Goal: Find specific page/section: Find specific page/section

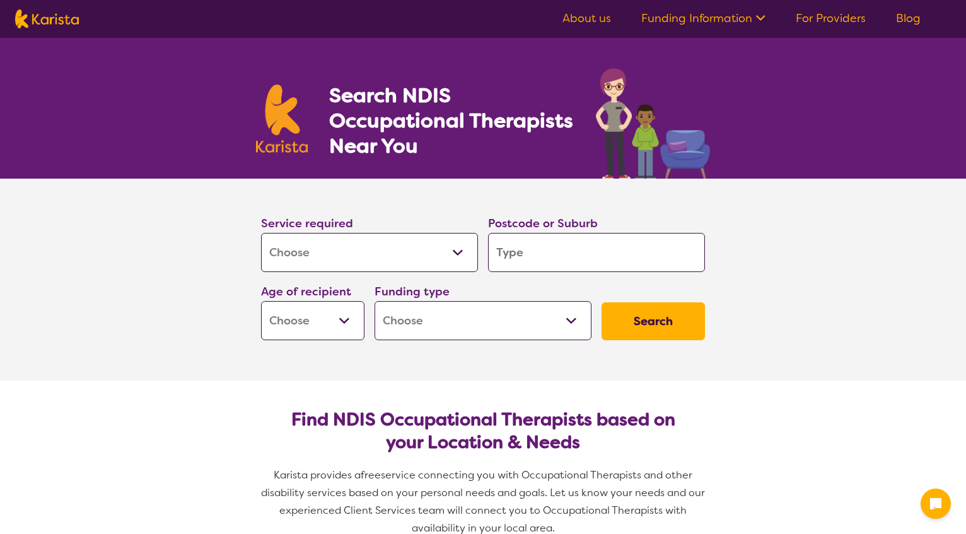
select select "[MEDICAL_DATA]"
click at [451, 258] on select "Allied Health Assistant Assessment ([MEDICAL_DATA] or [MEDICAL_DATA]) Behaviour…" at bounding box center [369, 252] width 217 height 39
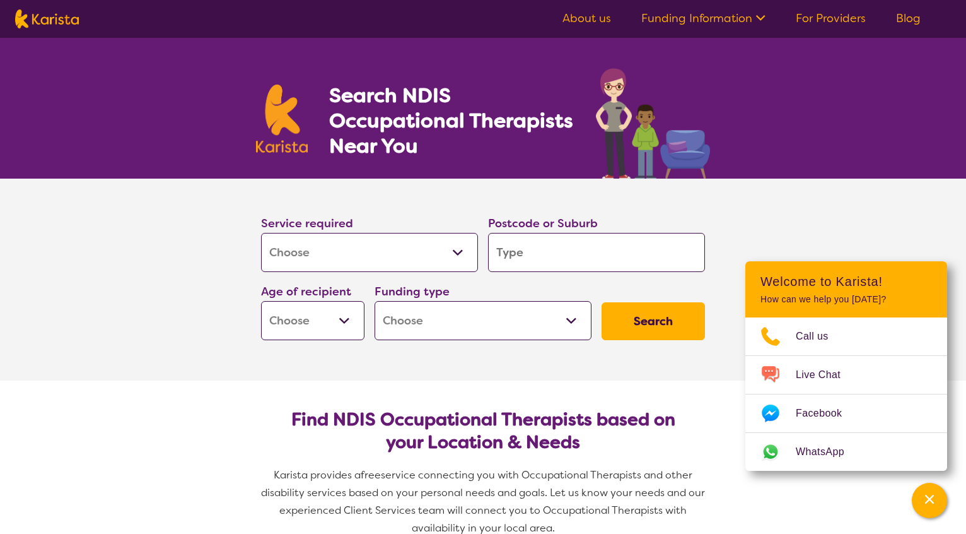
click at [514, 254] on input "search" at bounding box center [596, 252] width 217 height 39
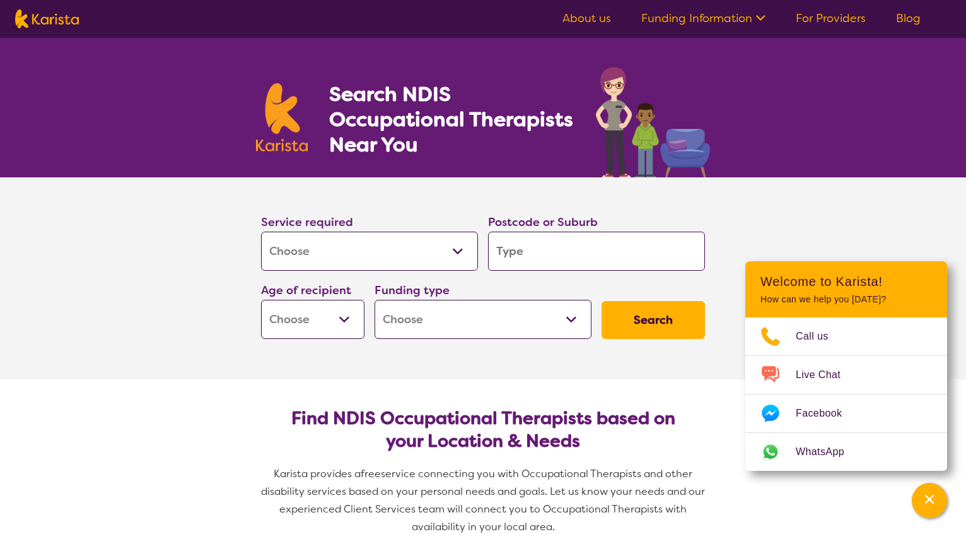
type input "3"
type input "31"
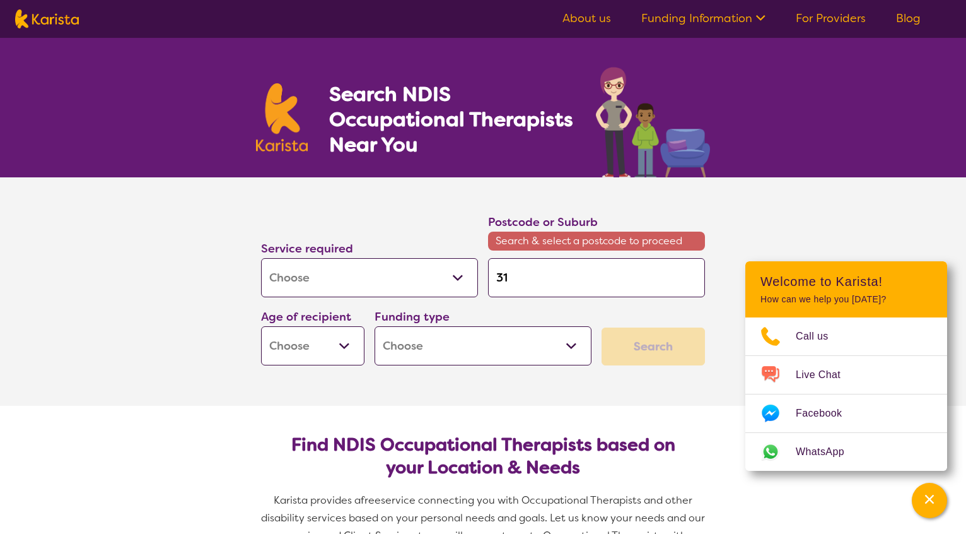
type input "317"
type input "3179"
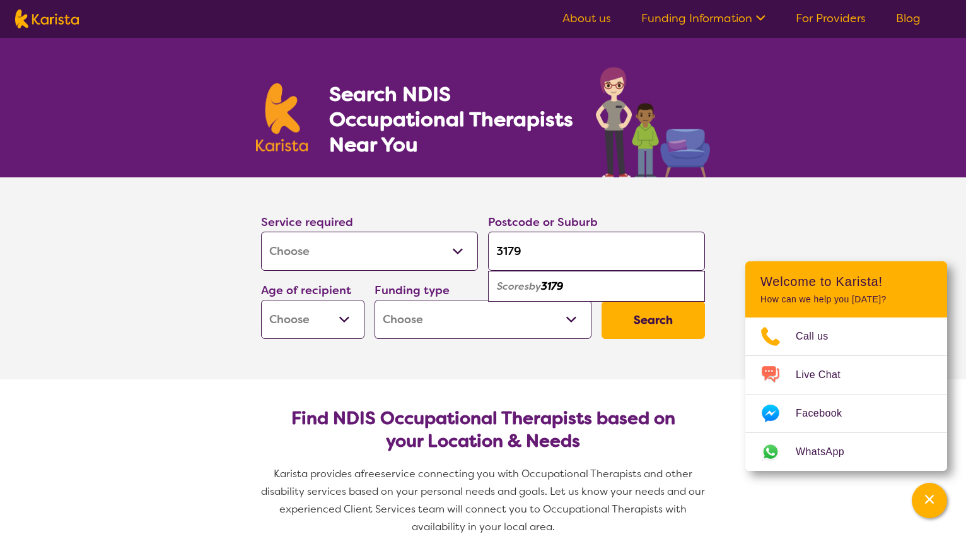
type input "3179"
click at [342, 328] on select "Early Childhood - 0 to 9 Child - 10 to 11 Adolescent - 12 to 17 Adult - 18 to 6…" at bounding box center [312, 319] width 103 height 39
select select "AS"
click at [491, 319] on select "Home Care Package (HCP) National Disability Insurance Scheme (NDIS) I don't know" at bounding box center [483, 319] width 217 height 39
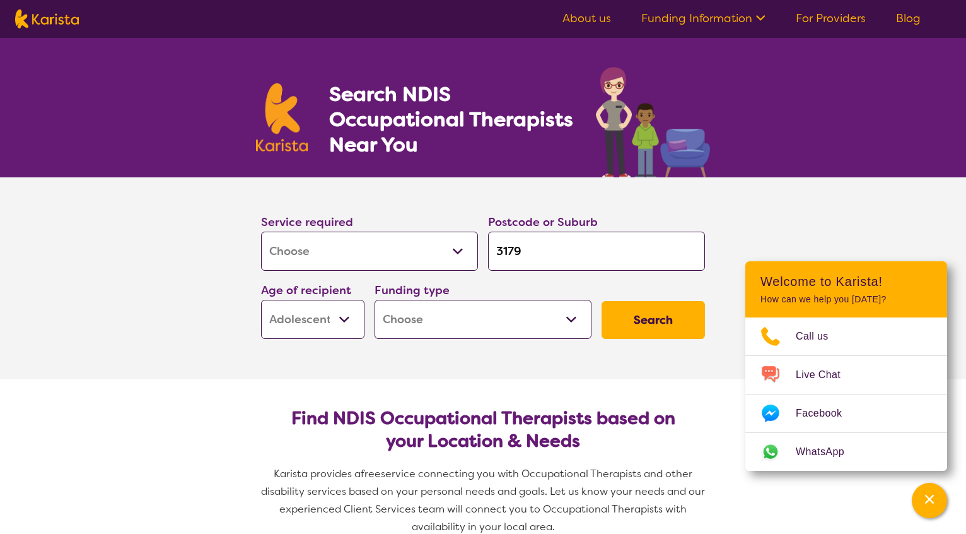
select select "i-don-t-know"
click at [654, 320] on button "Search" at bounding box center [653, 320] width 103 height 38
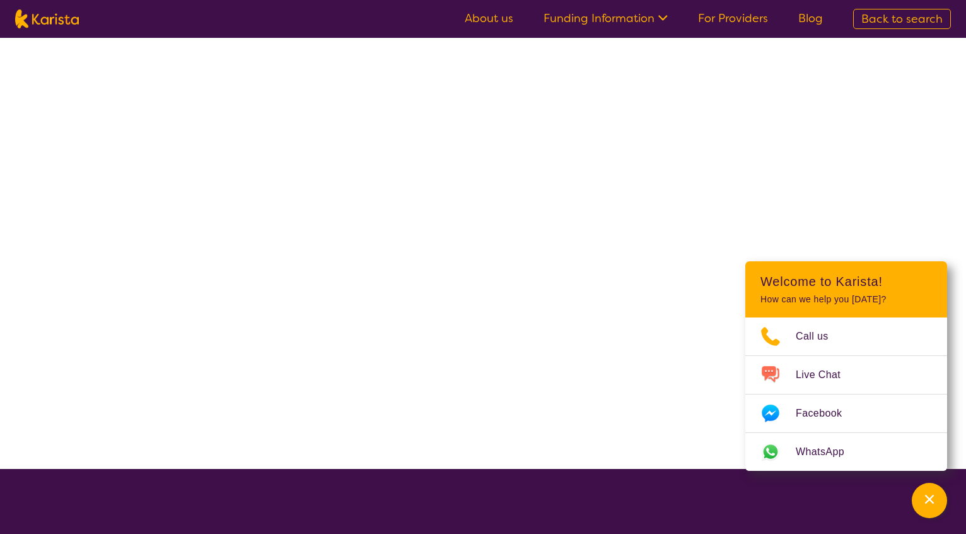
select select "[MEDICAL_DATA]"
select select "AS"
